Goal: Find specific page/section: Find specific page/section

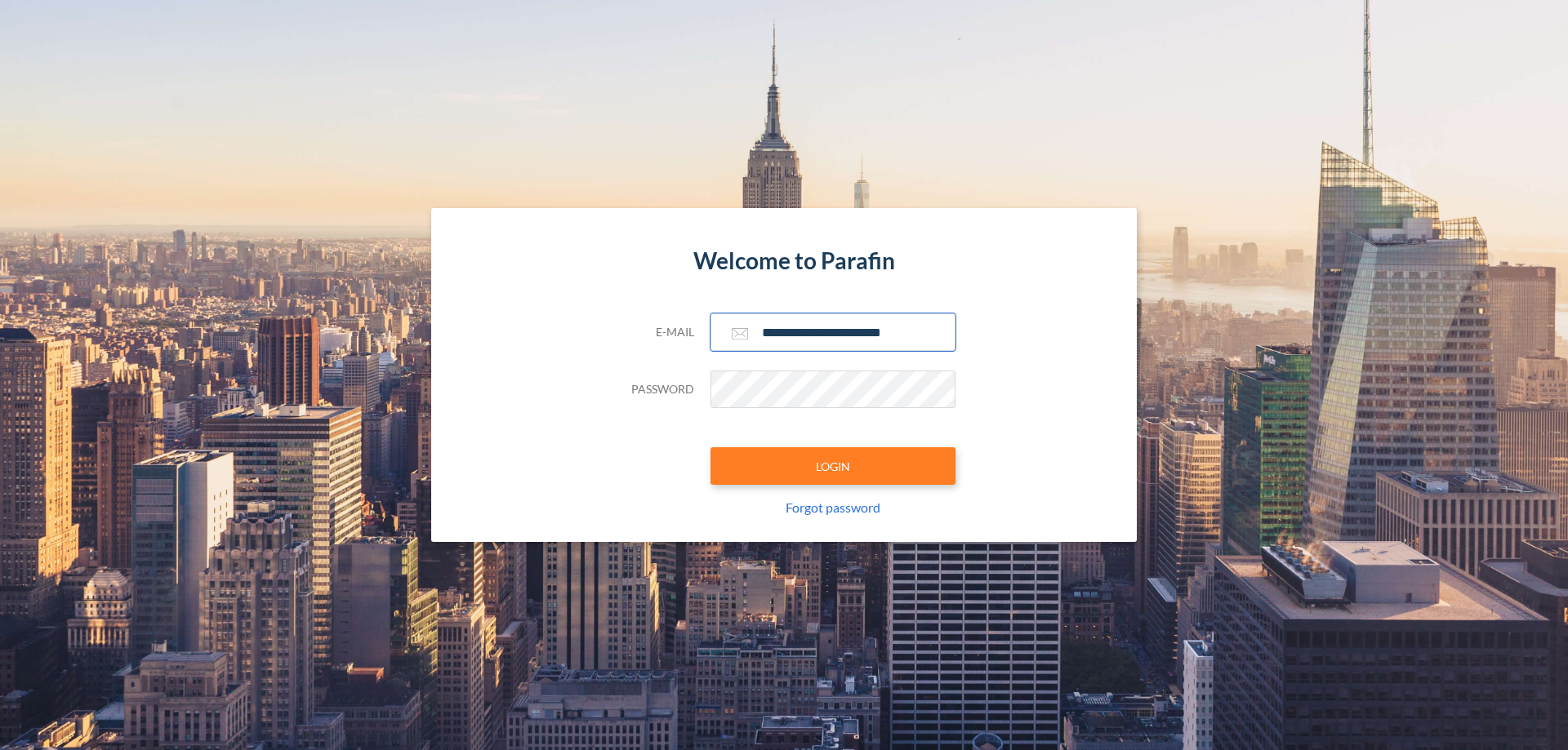
type input "**********"
click at [833, 466] on button "LOGIN" at bounding box center [833, 466] width 245 height 37
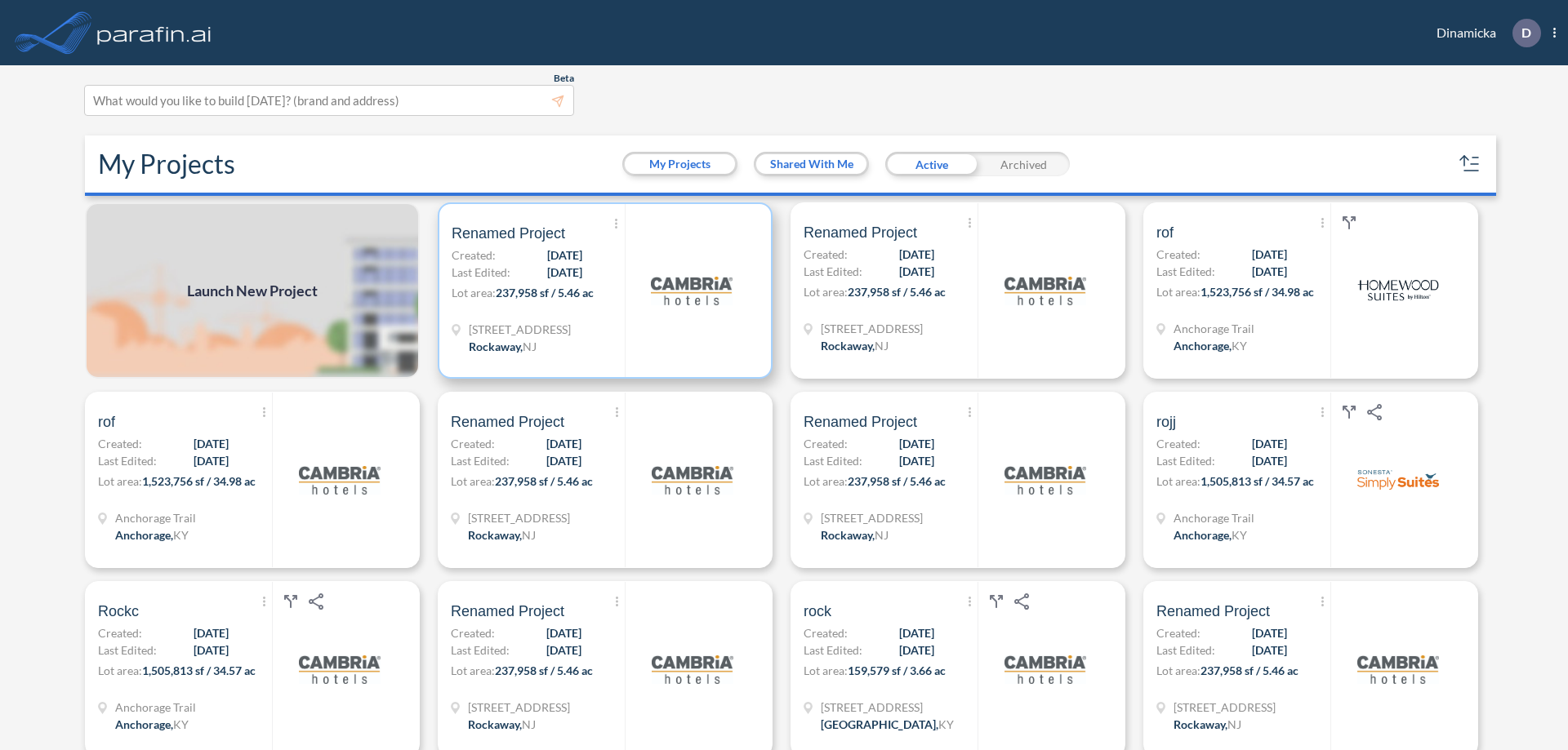
scroll to position [4, 0]
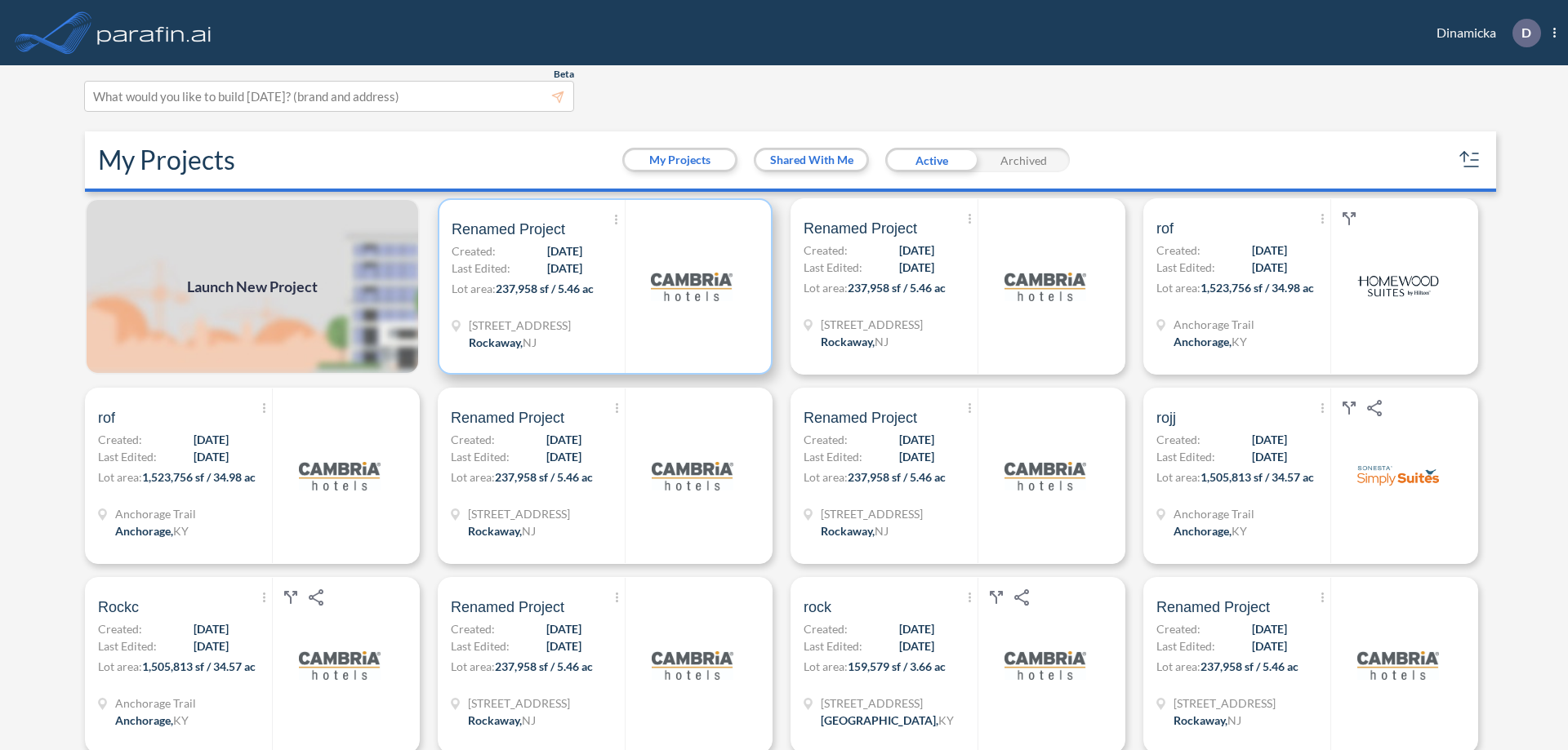
click at [602, 286] on p "Lot area: 237,958 sf / 5.46 ac" at bounding box center [538, 292] width 173 height 24
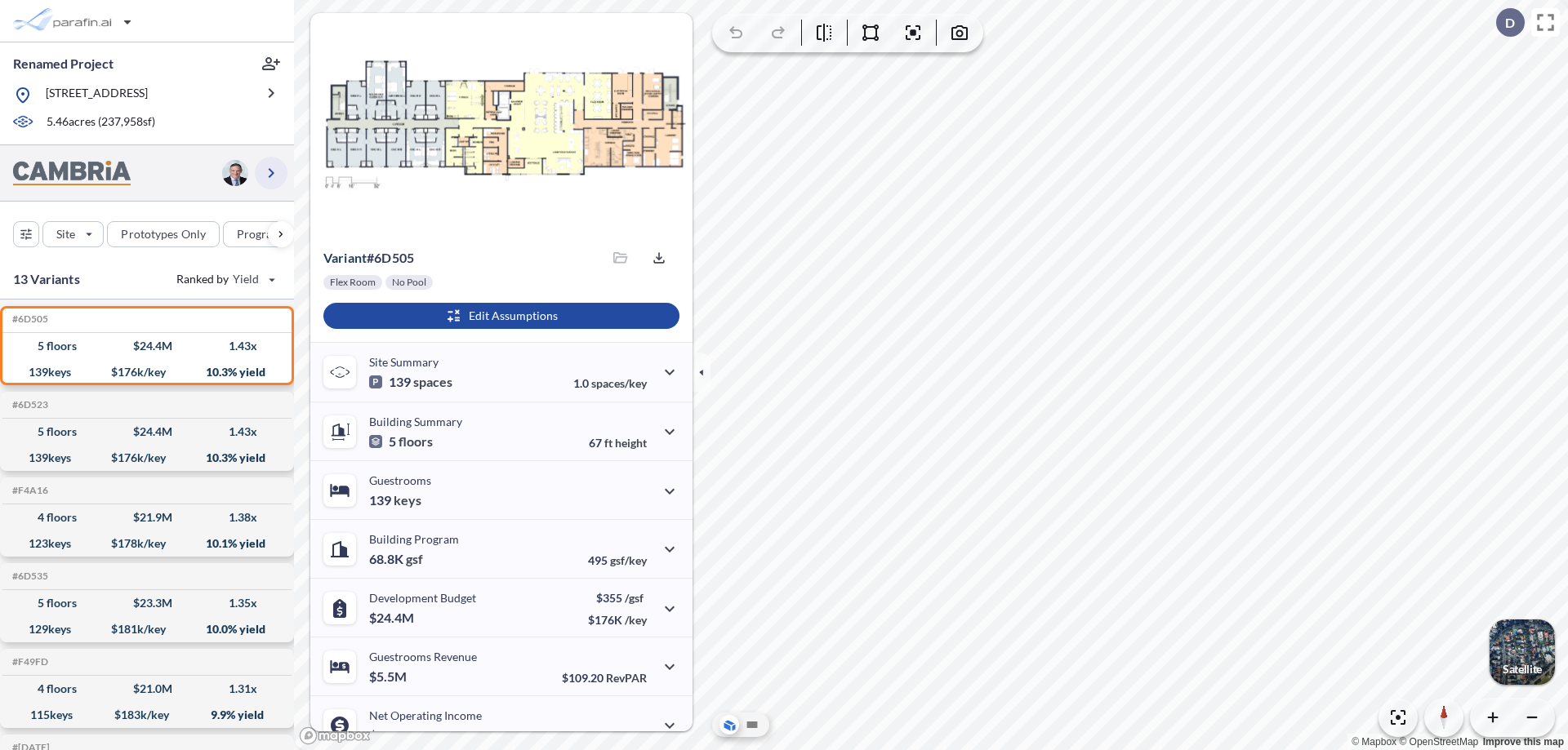
click at [271, 172] on icon "button" at bounding box center [271, 173] width 19 height 19
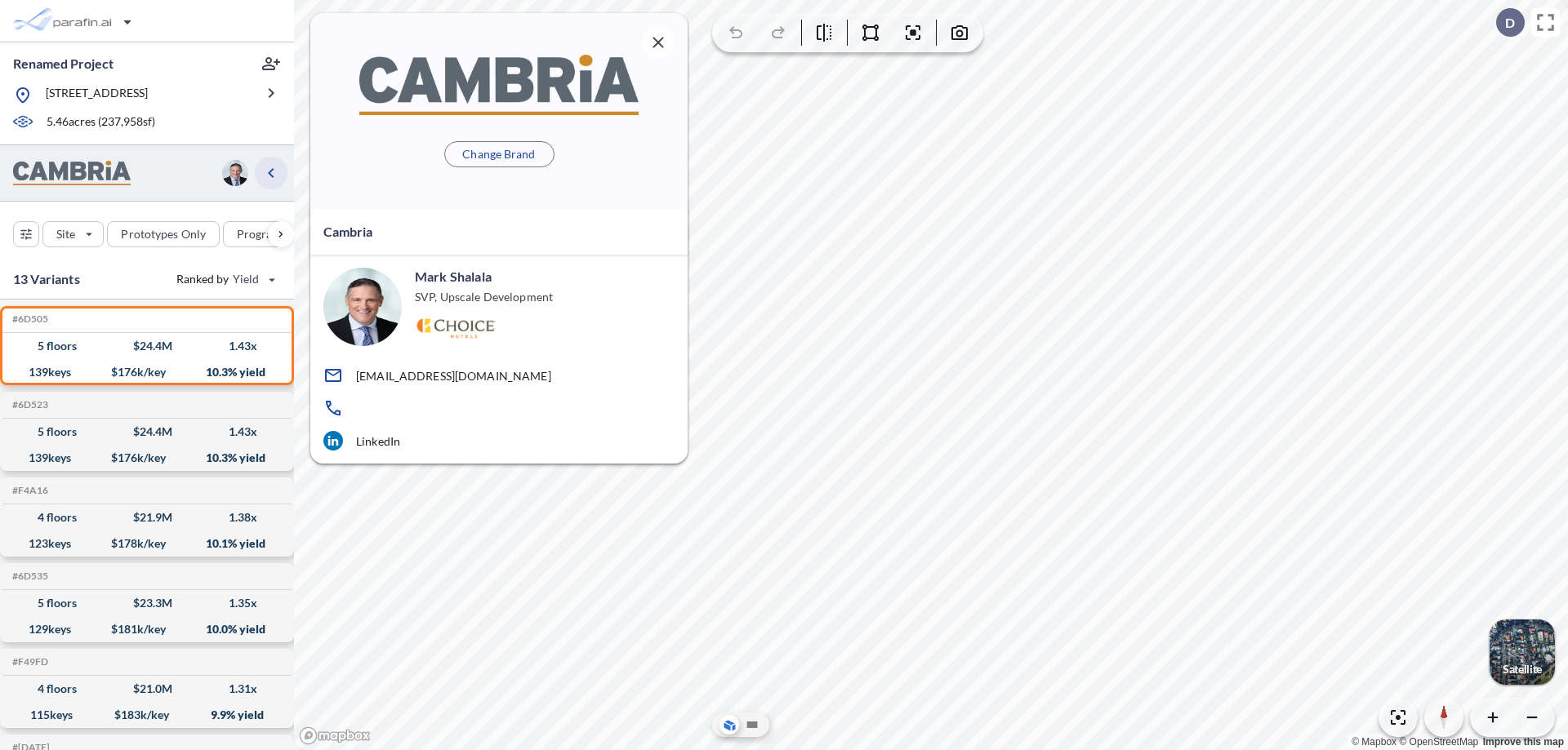
click at [271, 172] on icon "button" at bounding box center [271, 173] width 19 height 19
